Goal: Information Seeking & Learning: Learn about a topic

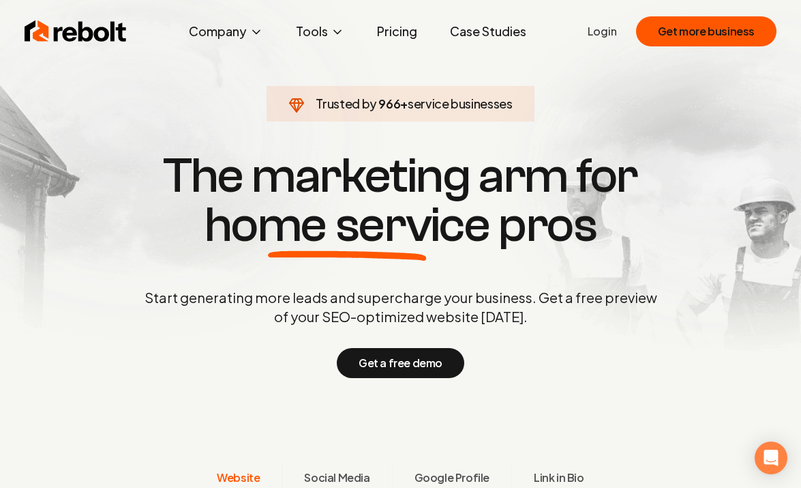
click at [404, 31] on link "Pricing" at bounding box center [397, 31] width 62 height 27
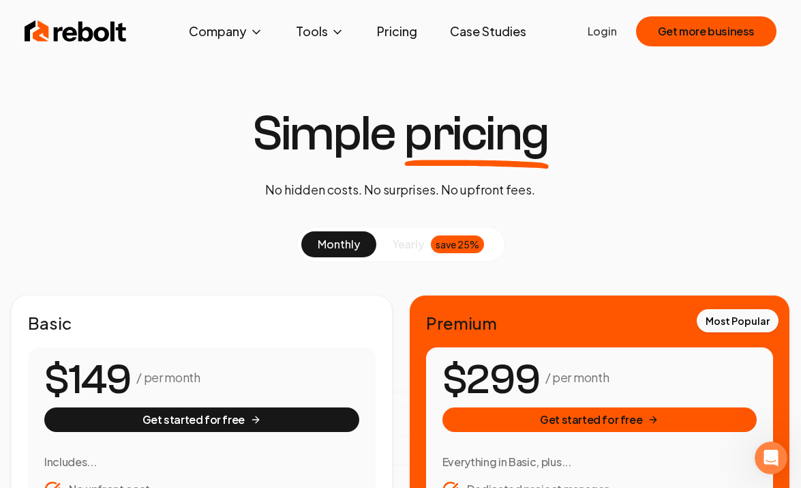
click at [401, 32] on link "Pricing" at bounding box center [397, 31] width 62 height 27
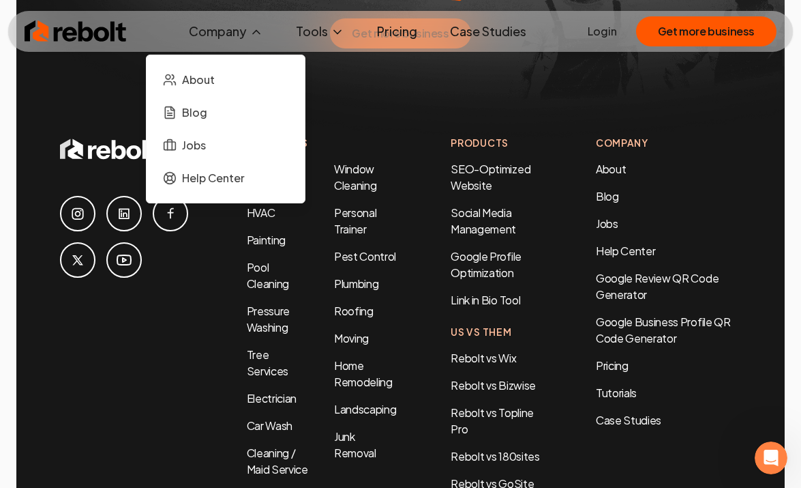
scroll to position [3212, 0]
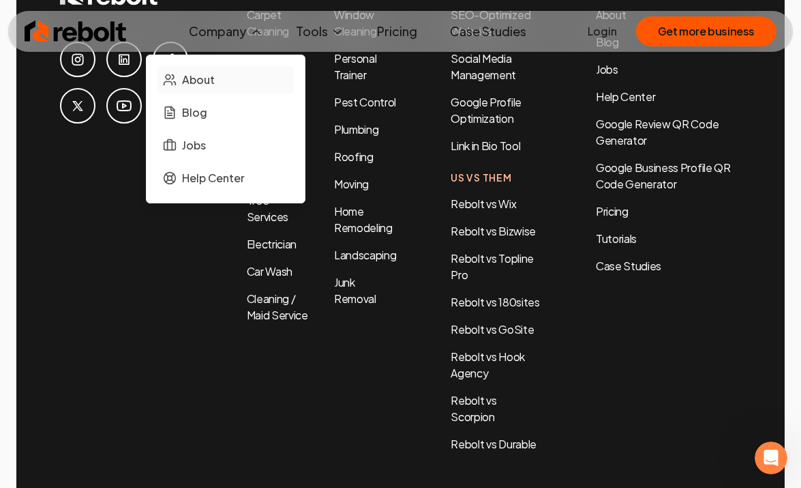
click at [205, 81] on span "About" at bounding box center [198, 80] width 33 height 16
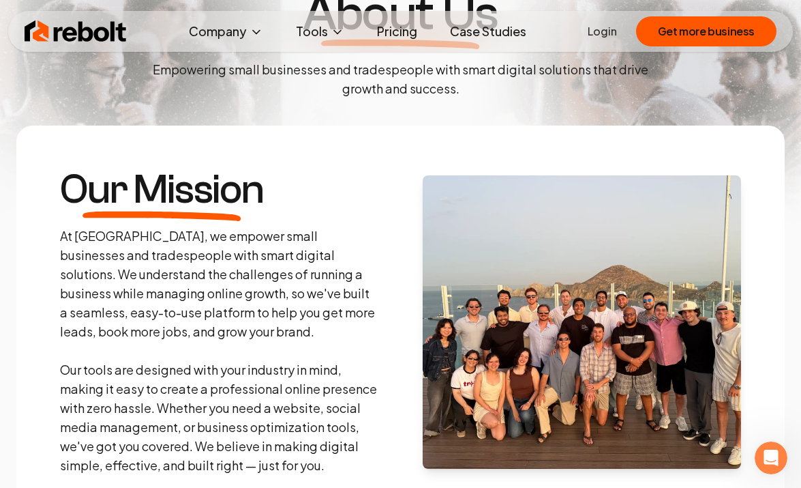
scroll to position [275, 0]
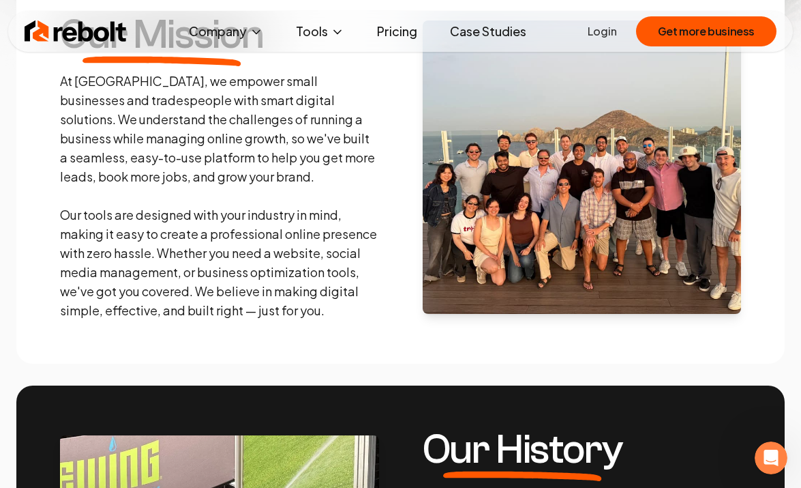
click at [532, 179] on img at bounding box center [582, 166] width 319 height 293
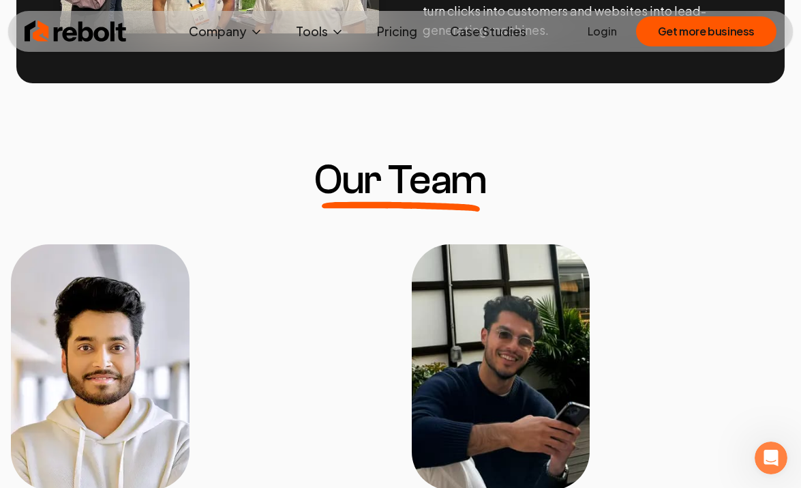
scroll to position [1090, 0]
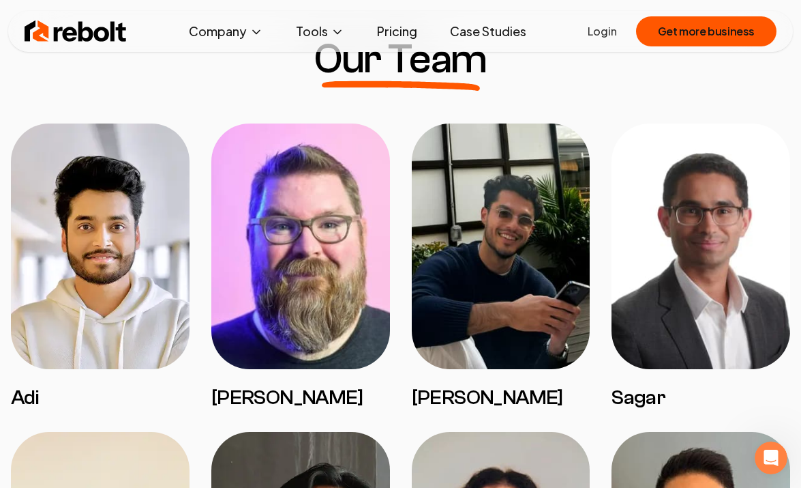
click at [130, 275] on img at bounding box center [100, 246] width 179 height 246
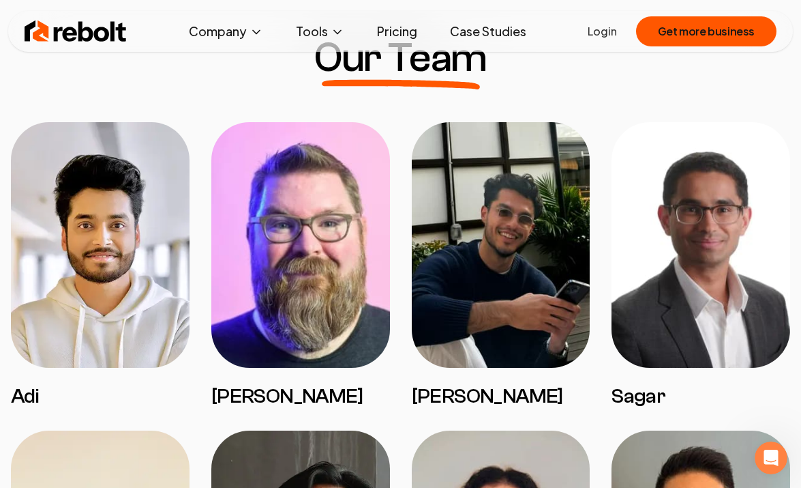
scroll to position [1092, 0]
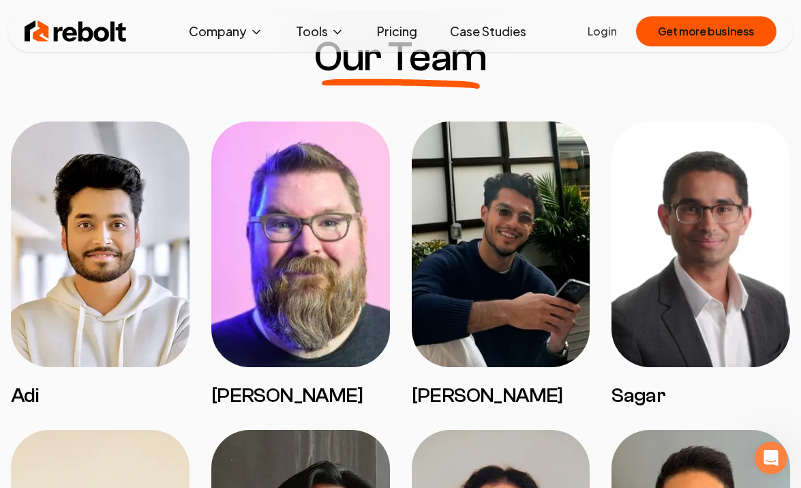
click at [80, 283] on img at bounding box center [100, 244] width 179 height 246
click at [110, 270] on img at bounding box center [100, 244] width 179 height 246
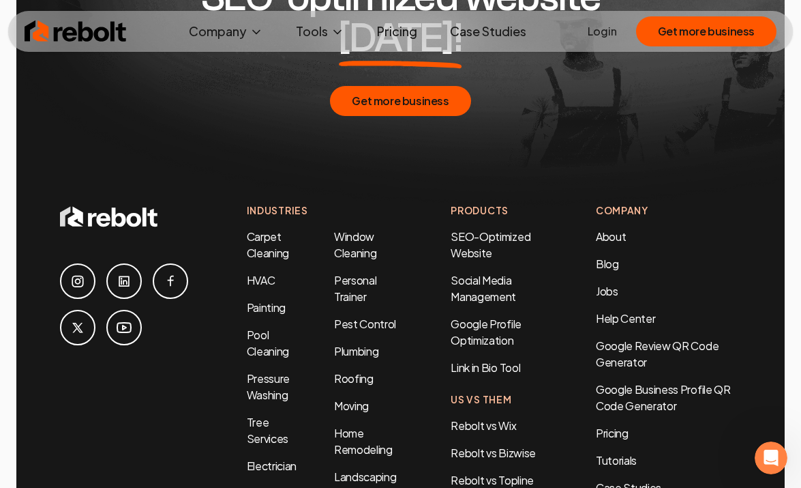
scroll to position [4635, 0]
click at [271, 301] on link "Painting" at bounding box center [266, 308] width 39 height 14
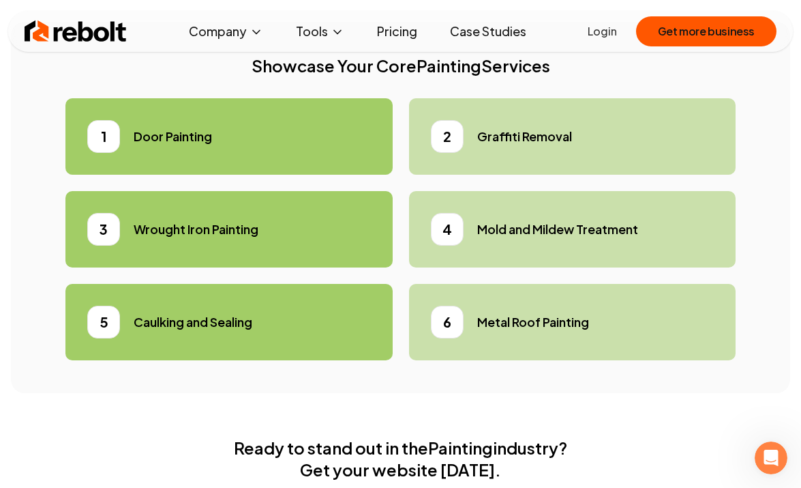
scroll to position [4043, 0]
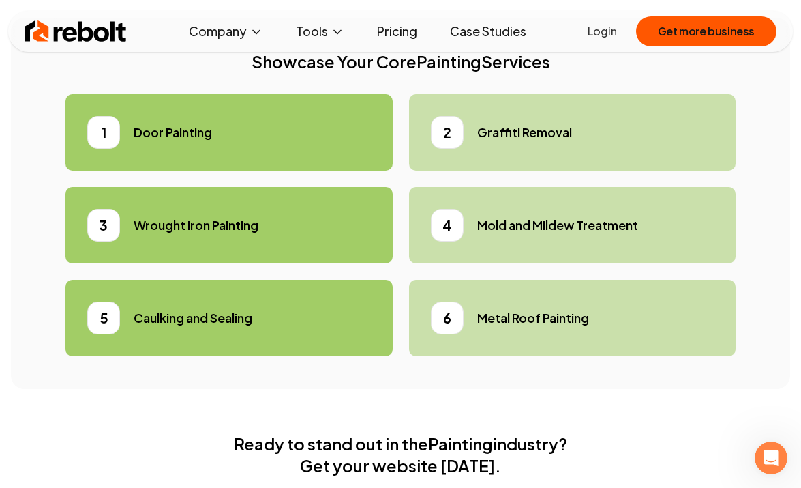
click at [194, 142] on h5 "Door Painting" at bounding box center [173, 132] width 78 height 19
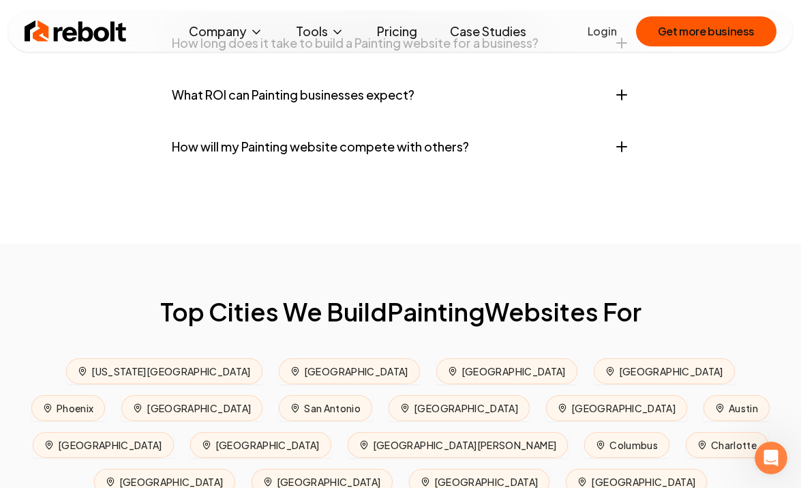
scroll to position [5776, 0]
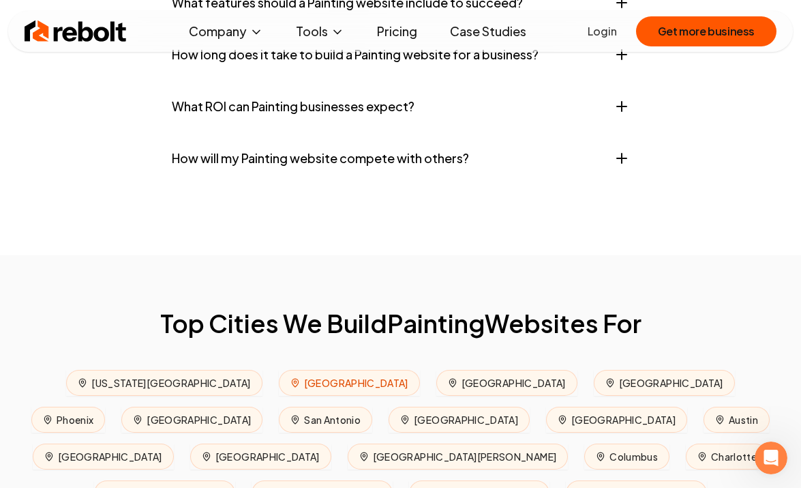
click at [279, 387] on span "[GEOGRAPHIC_DATA]" at bounding box center [349, 383] width 141 height 26
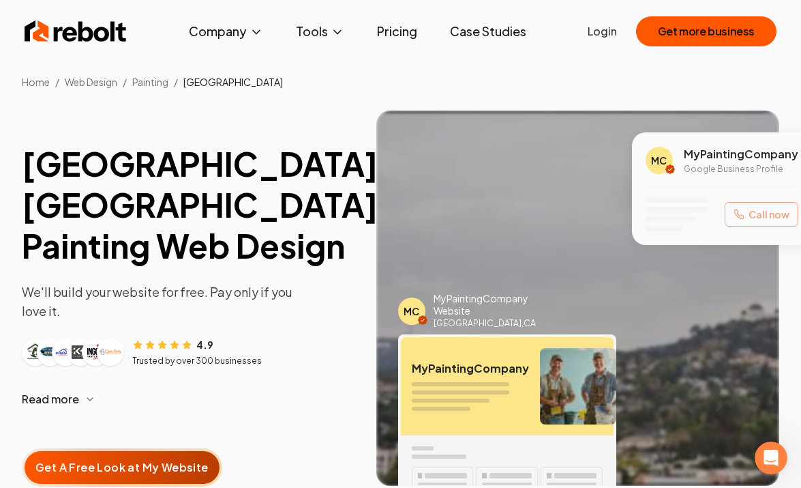
click at [638, 192] on div "MC My Painting Company Google Business Profile Call now" at bounding box center [722, 188] width 180 height 113
